Goal: Find specific page/section: Find specific page/section

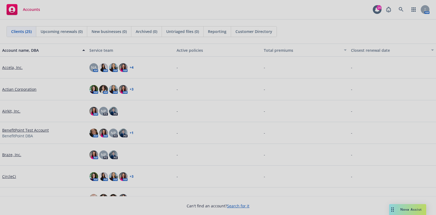
click at [380, 14] on div at bounding box center [218, 107] width 436 height 215
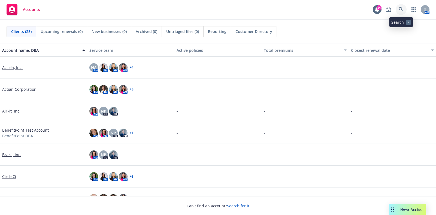
click at [398, 10] on icon at bounding box center [400, 9] width 5 height 5
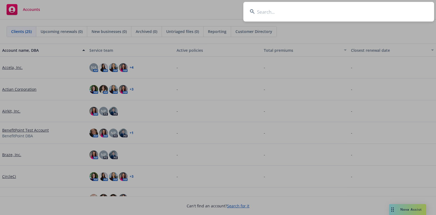
click at [291, 7] on input at bounding box center [338, 12] width 191 height 20
type input "stellar cyber"
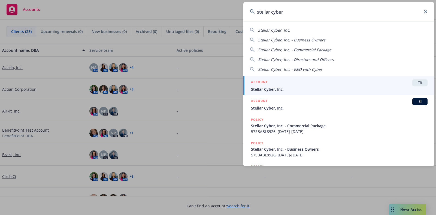
click at [277, 89] on span "Stellar Cyber, Inc." at bounding box center [339, 89] width 176 height 6
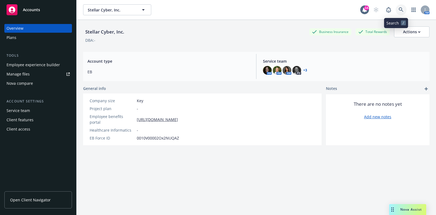
click at [395, 13] on link at bounding box center [400, 9] width 11 height 11
